Goal: Transaction & Acquisition: Purchase product/service

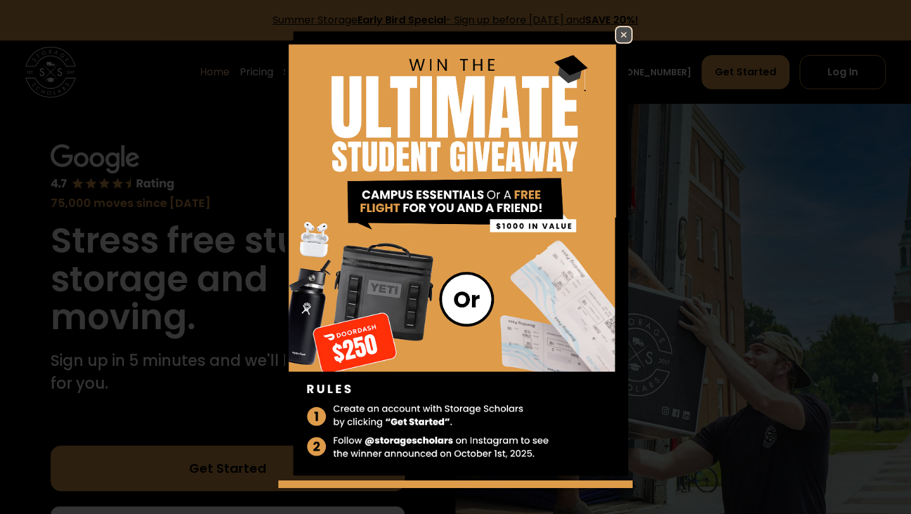
click at [621, 40] on img at bounding box center [623, 34] width 15 height 15
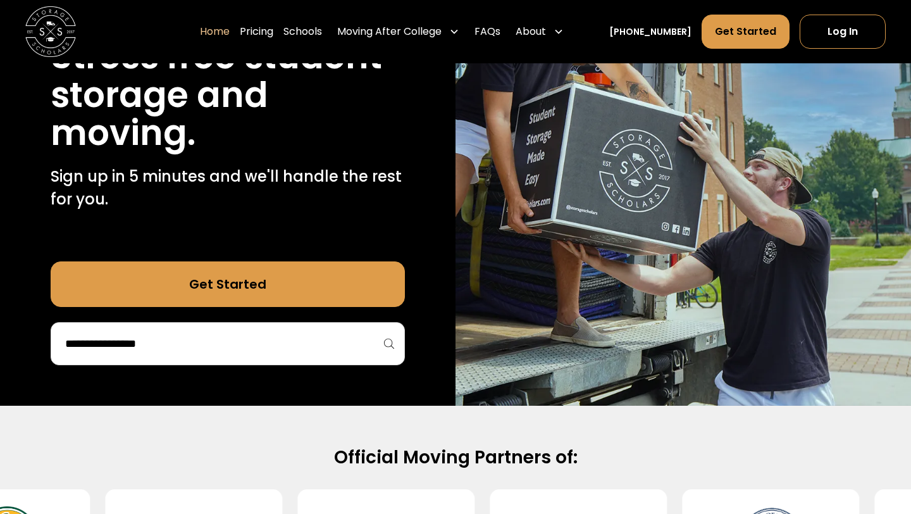
scroll to position [194, 0]
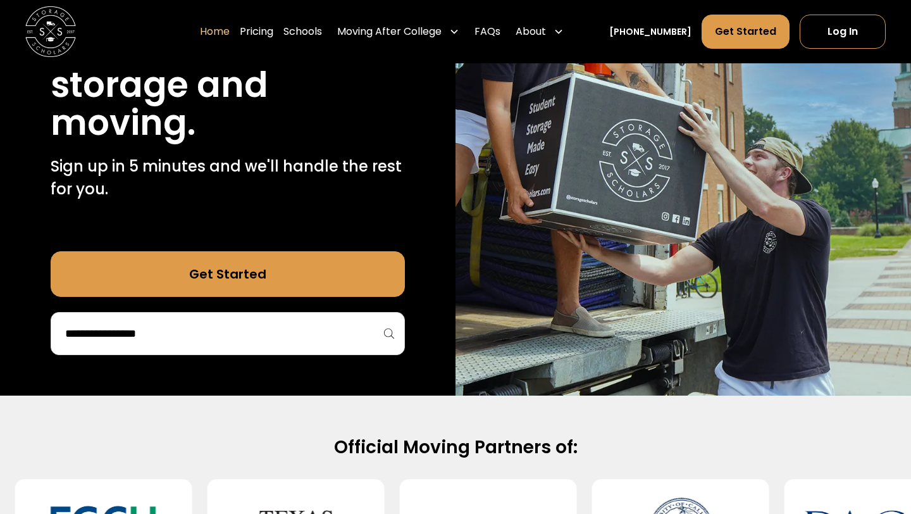
click at [266, 350] on div at bounding box center [228, 333] width 354 height 43
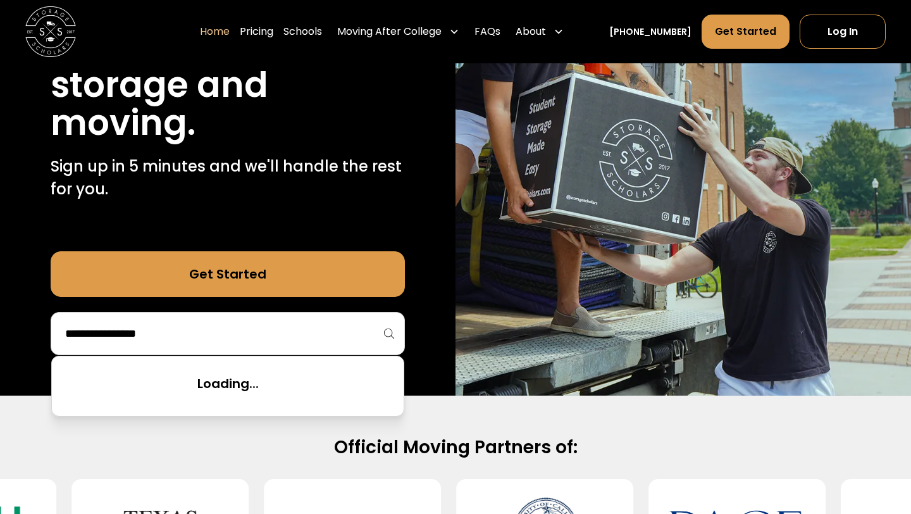
click at [266, 337] on input "search" at bounding box center [228, 334] width 328 height 22
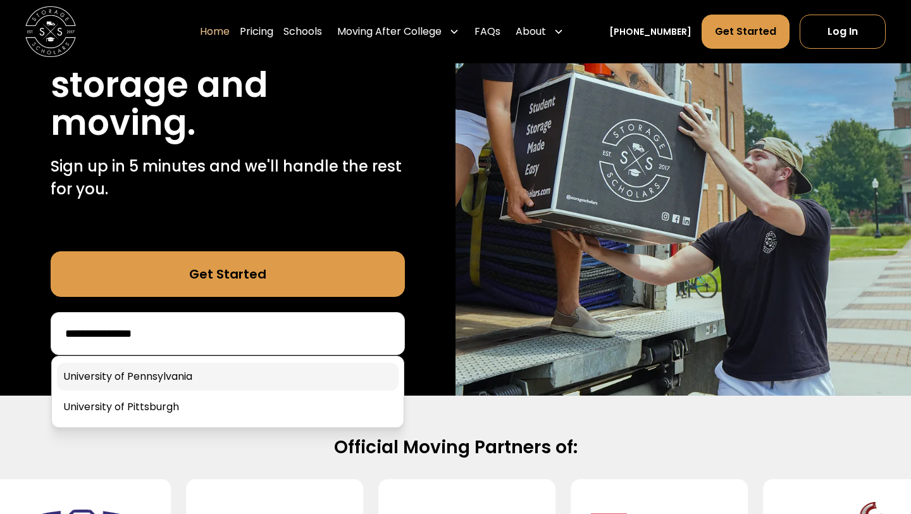
type input "**********"
click at [252, 374] on link at bounding box center [228, 376] width 342 height 28
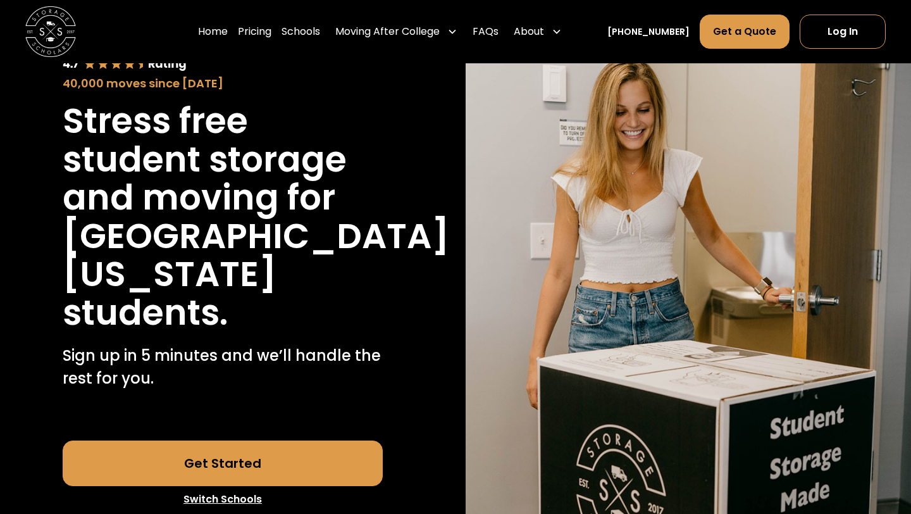
scroll to position [326, 0]
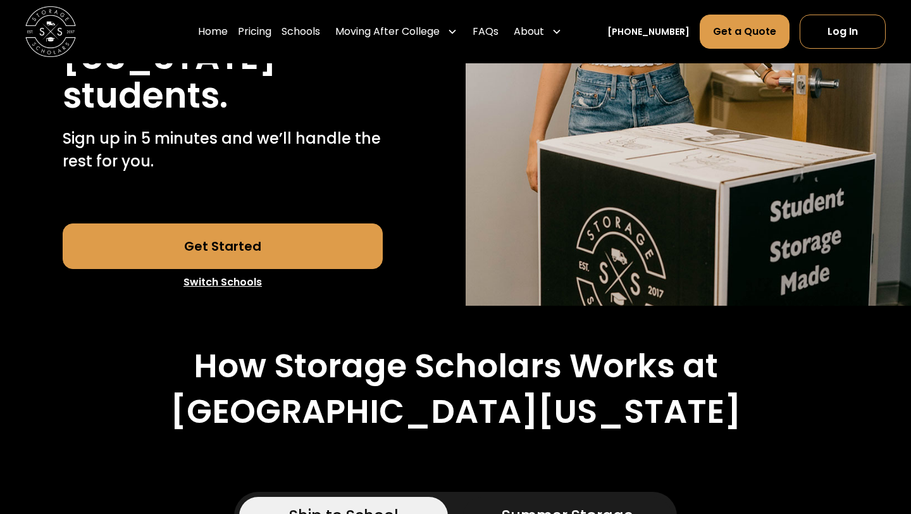
click at [304, 251] on link "Get Started" at bounding box center [223, 246] width 321 height 46
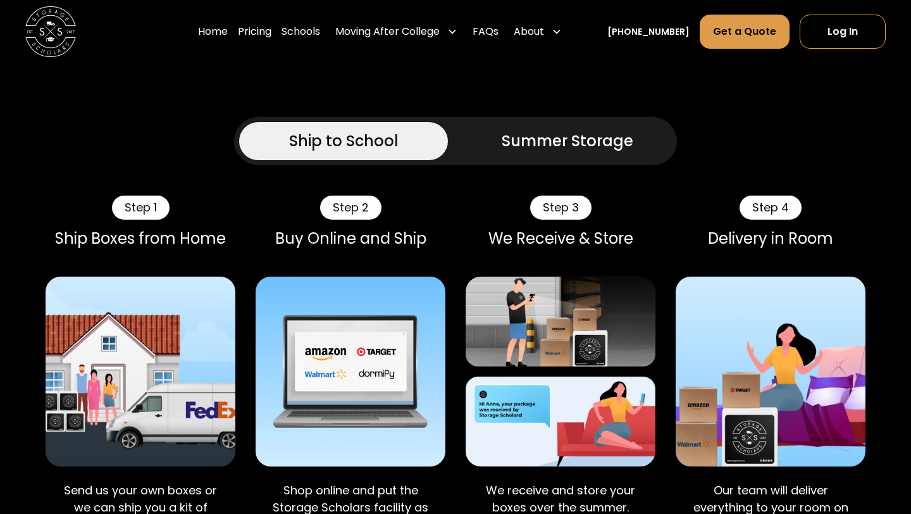
scroll to position [836, 0]
